Goal: Information Seeking & Learning: Learn about a topic

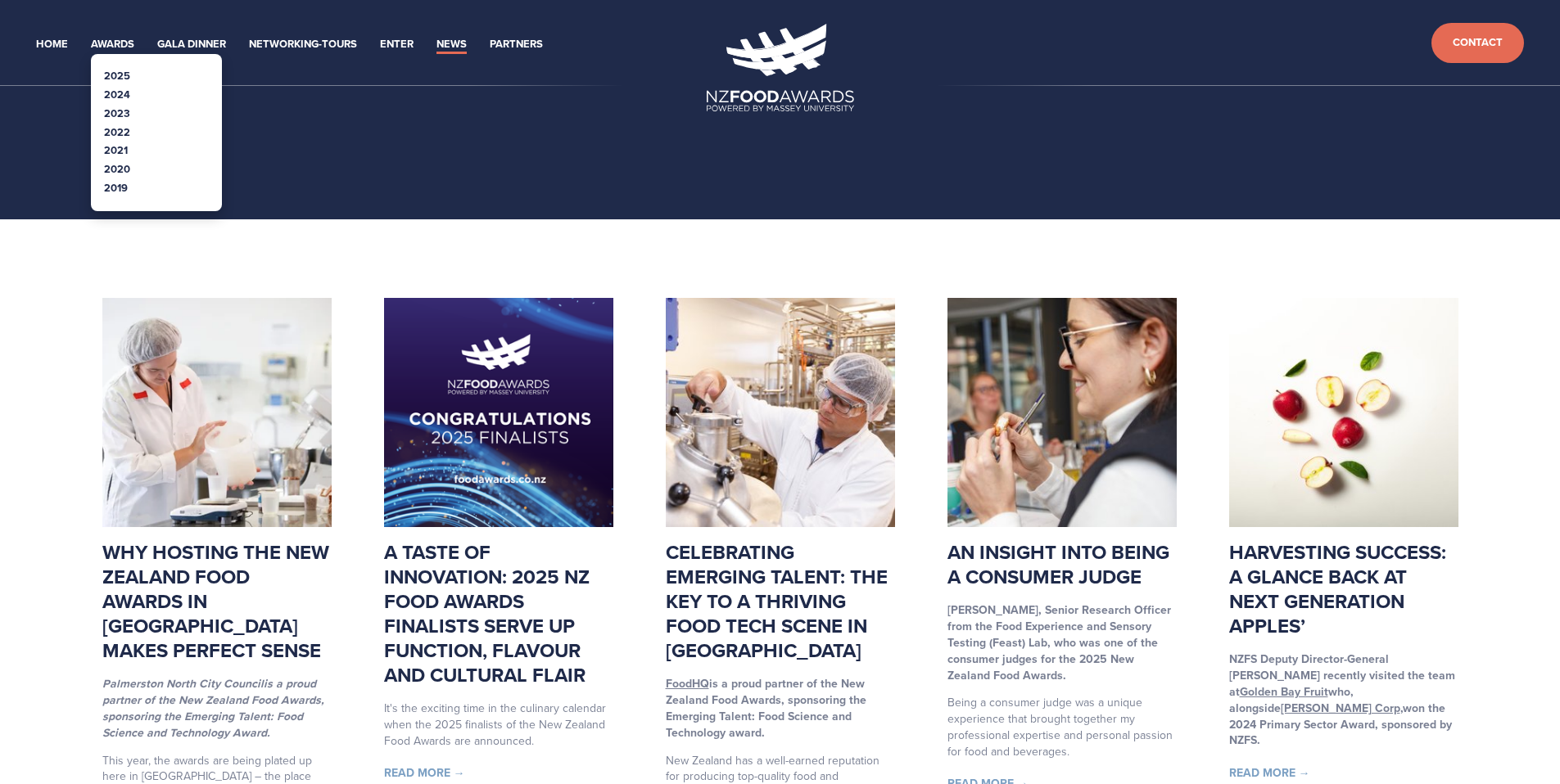
click at [120, 92] on link "2024" at bounding box center [116, 95] width 26 height 16
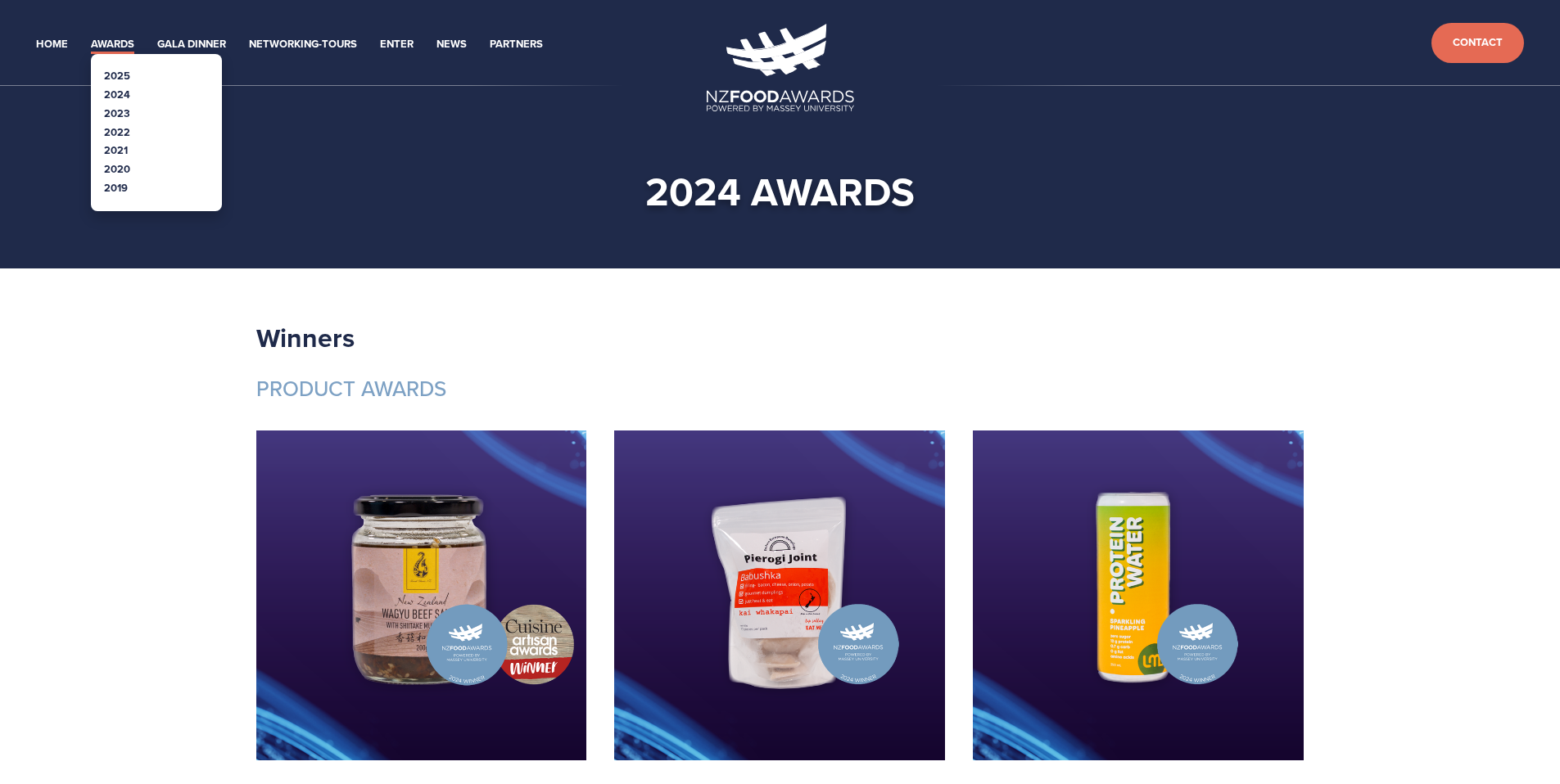
click at [122, 72] on link "2025" at bounding box center [116, 76] width 26 height 16
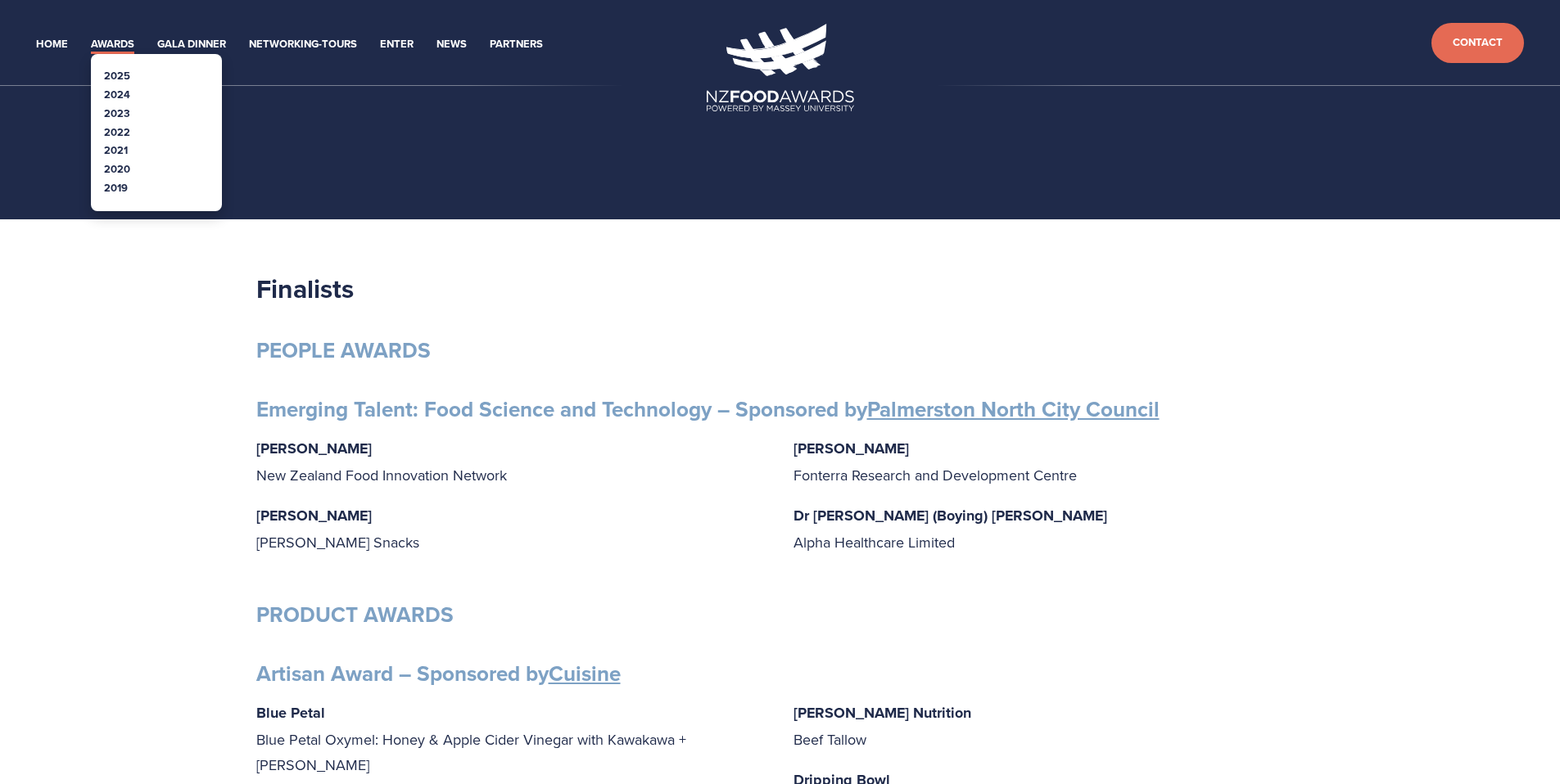
click at [136, 92] on li "2024" at bounding box center [156, 95] width 105 height 19
click at [118, 96] on link "2024" at bounding box center [116, 95] width 26 height 16
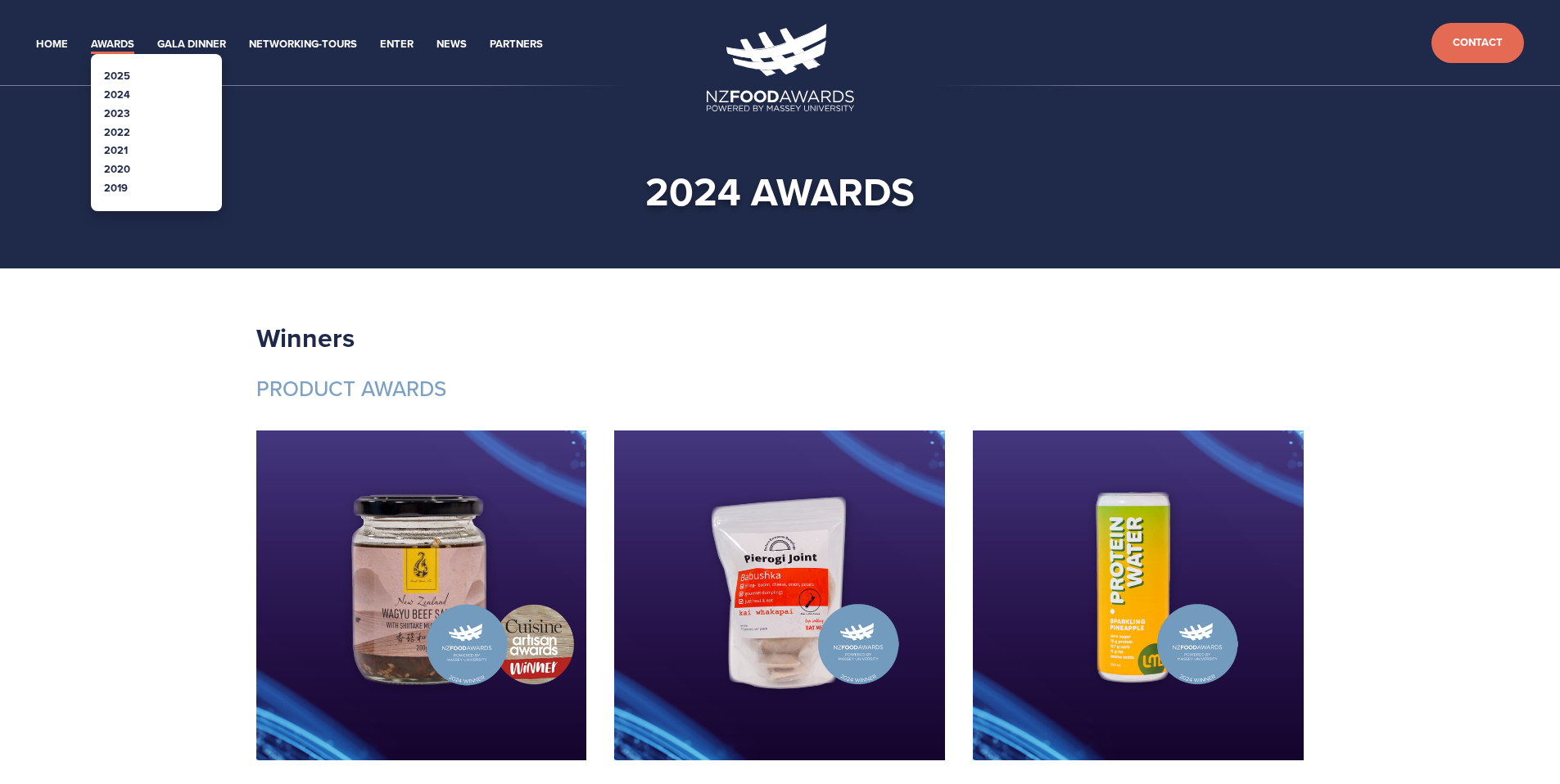
click at [127, 113] on link "2023" at bounding box center [116, 114] width 26 height 16
